Goal: Check status: Check status

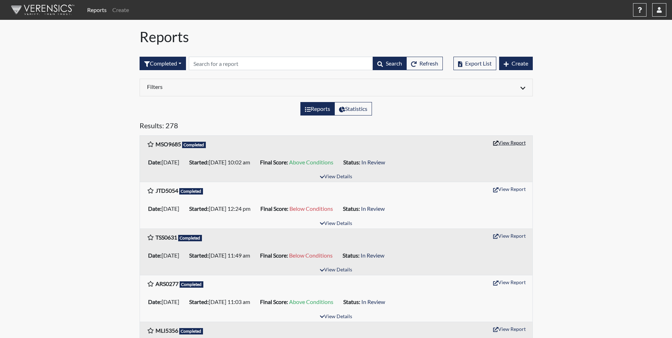
click at [510, 141] on button "View Report" at bounding box center [509, 142] width 39 height 11
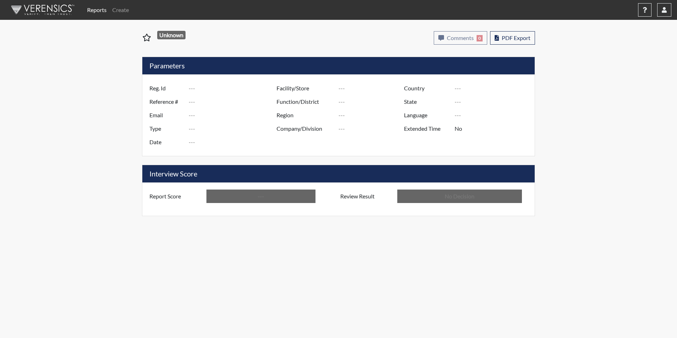
type input "MSO9685"
type input "51499"
type input "---"
type input "Corrections Pre-Employment"
type input "[DATE]"
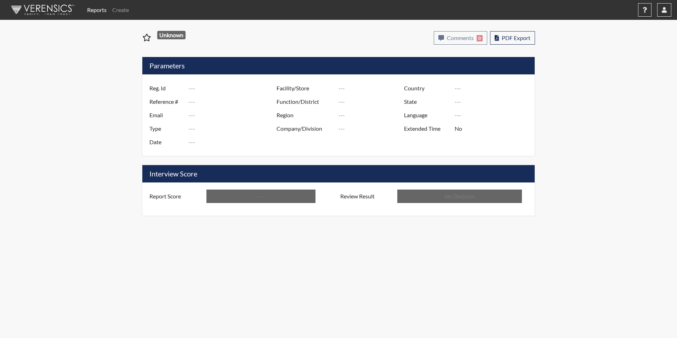
type input "[PERSON_NAME]"
type input "[GEOGRAPHIC_DATA]"
type input "[US_STATE]"
type input "English"
type input "Above Conditions"
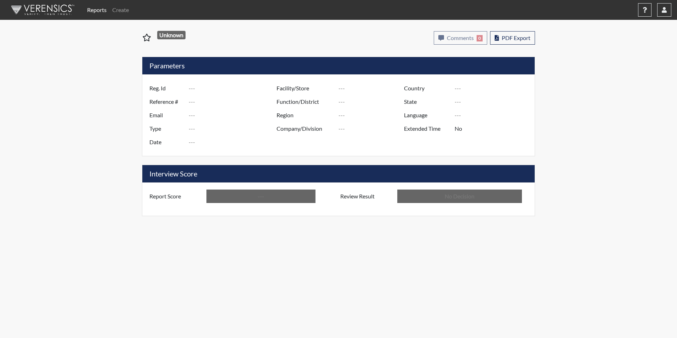
type input "In Review"
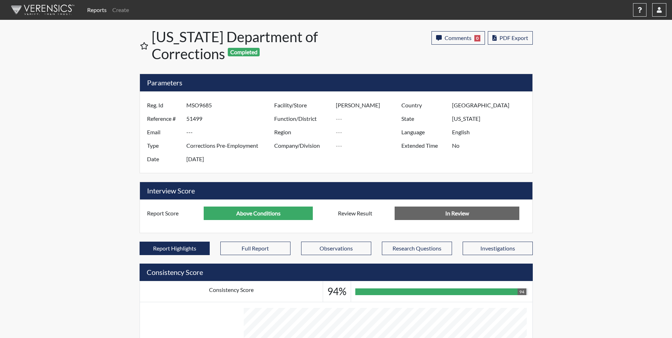
scroll to position [354083, 353906]
